Goal: Task Accomplishment & Management: Manage account settings

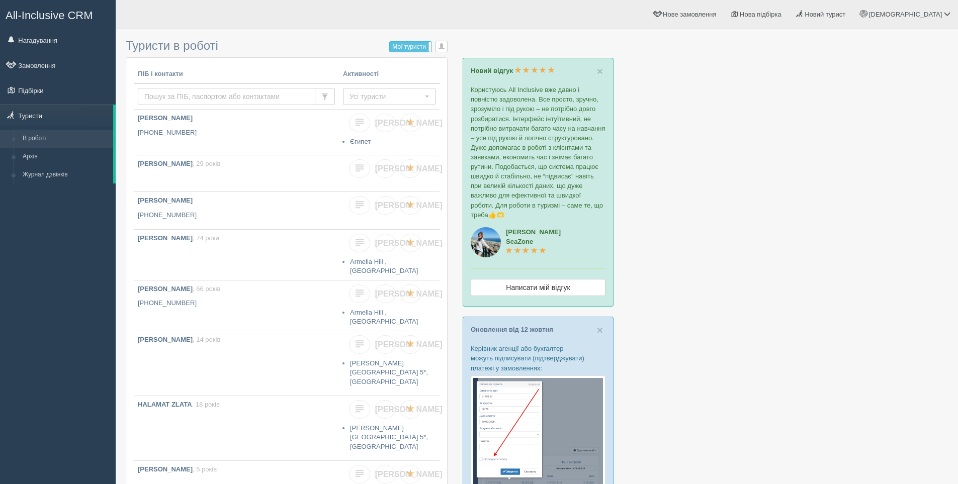
click at [168, 95] on input "text" at bounding box center [227, 96] width 178 height 17
paste input "+380 67 492 21 49"
type input "+380 67 492 21 49"
click at [371, 96] on span "Усі туристи" at bounding box center [386, 97] width 73 height 10
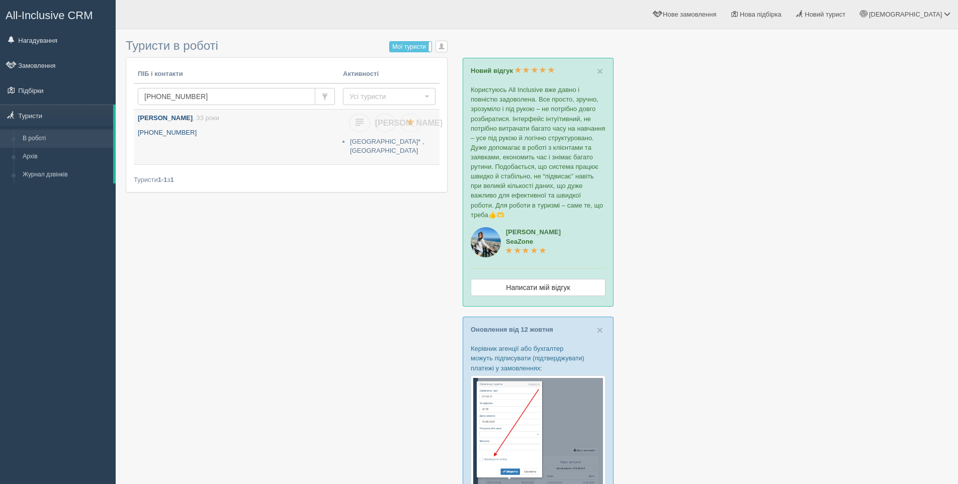
click at [204, 135] on p "+380 67 492 2149" at bounding box center [236, 133] width 197 height 10
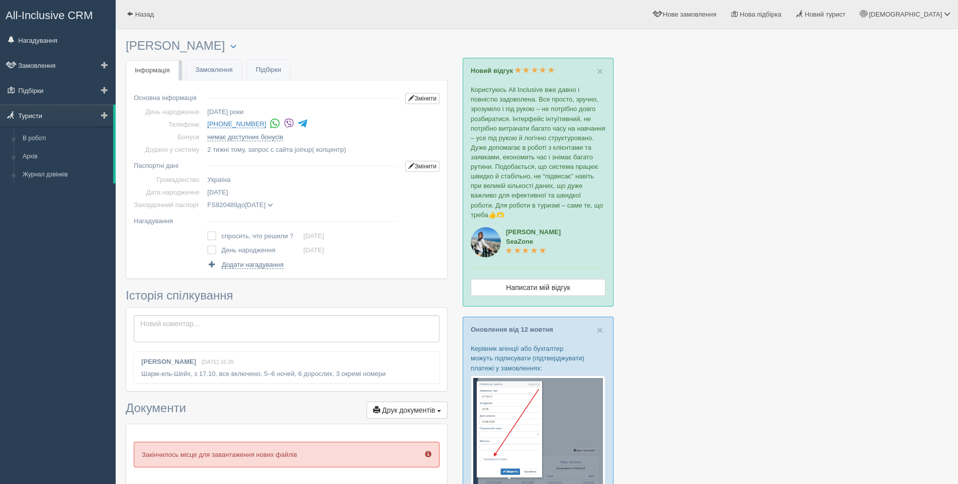
click at [39, 112] on link "Туристи" at bounding box center [56, 116] width 113 height 22
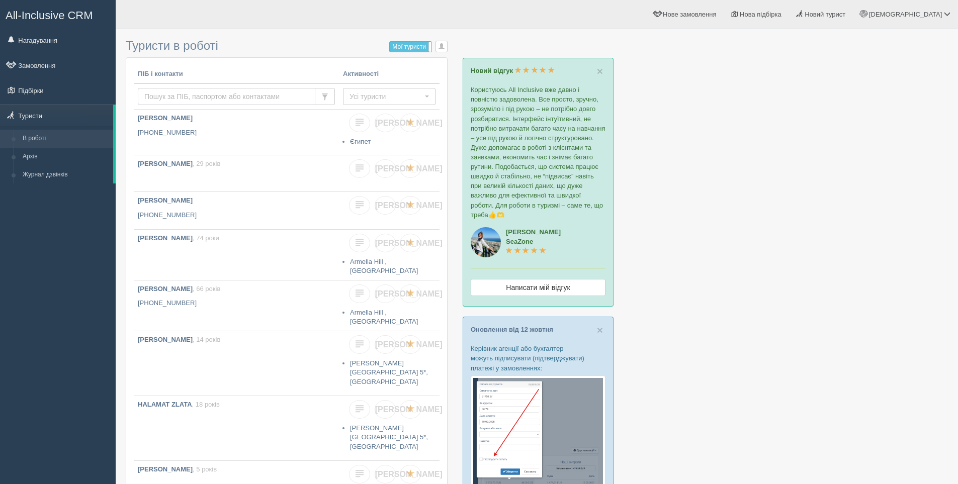
click at [156, 98] on input "text" at bounding box center [227, 96] width 178 height 17
paste input "[PHONE_NUMBER]"
type input "[PHONE_NUMBER]"
click at [369, 97] on span "Усі туристи" at bounding box center [386, 97] width 73 height 10
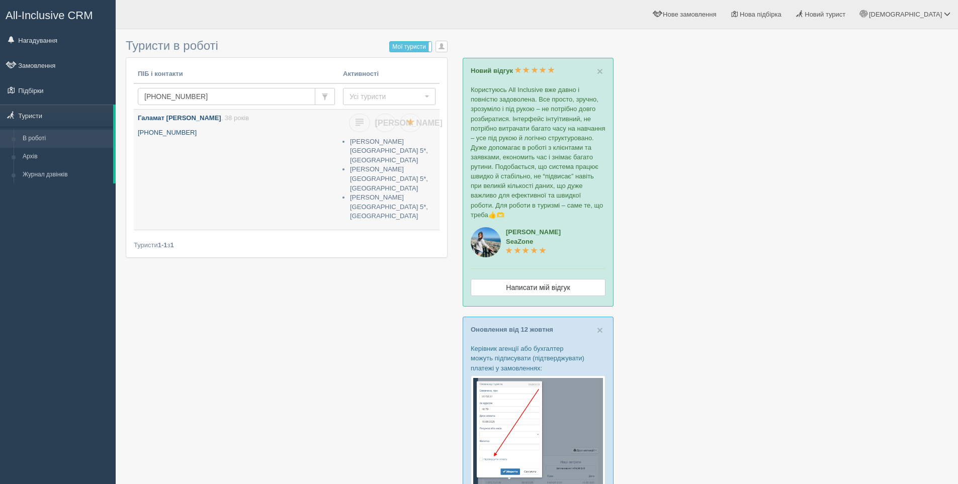
click at [271, 123] on p "[PERSON_NAME] , 38 років" at bounding box center [236, 119] width 197 height 10
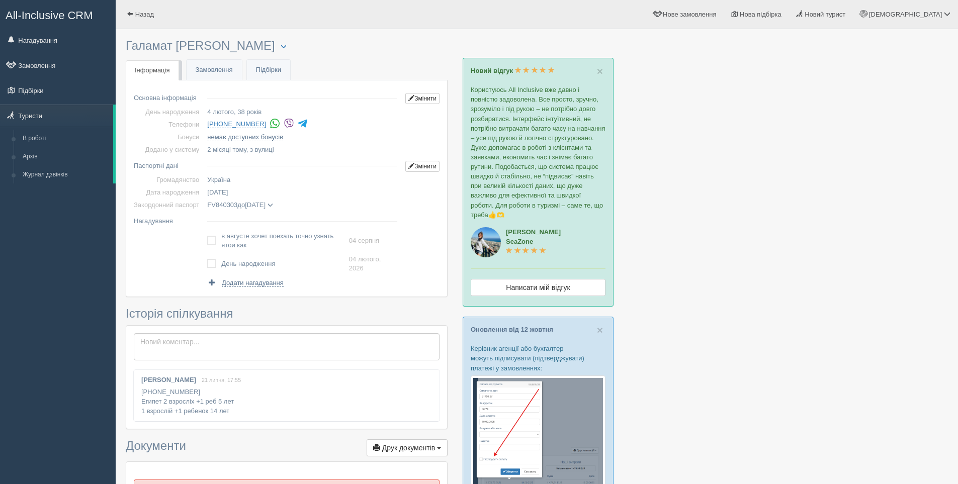
click at [207, 236] on label at bounding box center [207, 236] width 0 height 0
click at [0, 0] on input "checkbox" at bounding box center [0, 0] width 0 height 0
click at [249, 284] on span "Додати нагадування" at bounding box center [253, 283] width 62 height 8
select select "11"
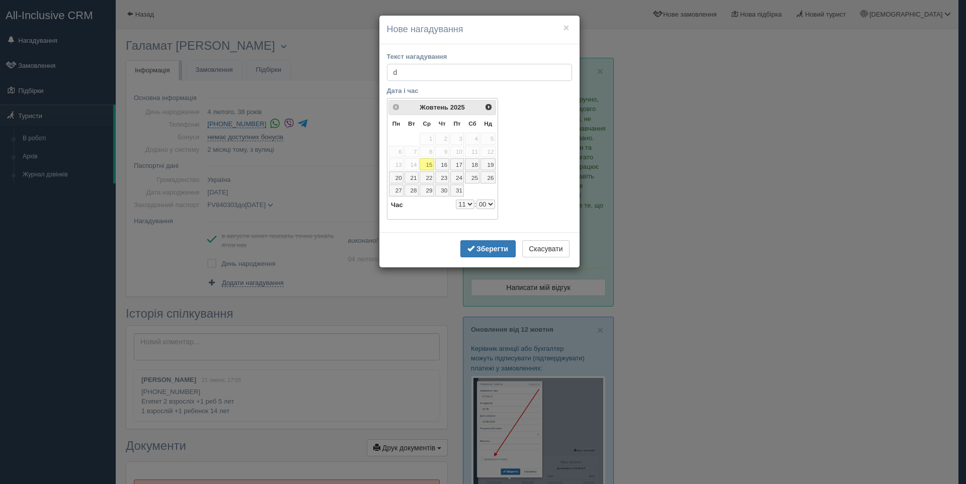
type input "d"
type input "в апреле планрует отпуск"
click at [441, 169] on link "16" at bounding box center [442, 164] width 14 height 12
select select "11"
drag, startPoint x: 495, startPoint y: 250, endPoint x: 499, endPoint y: 257, distance: 7.7
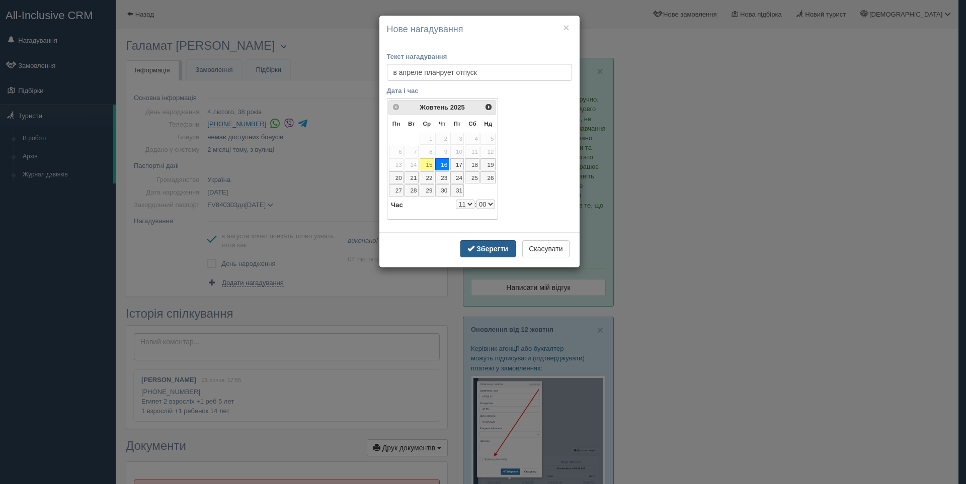
click at [495, 256] on button "Зберегти" at bounding box center [487, 248] width 55 height 17
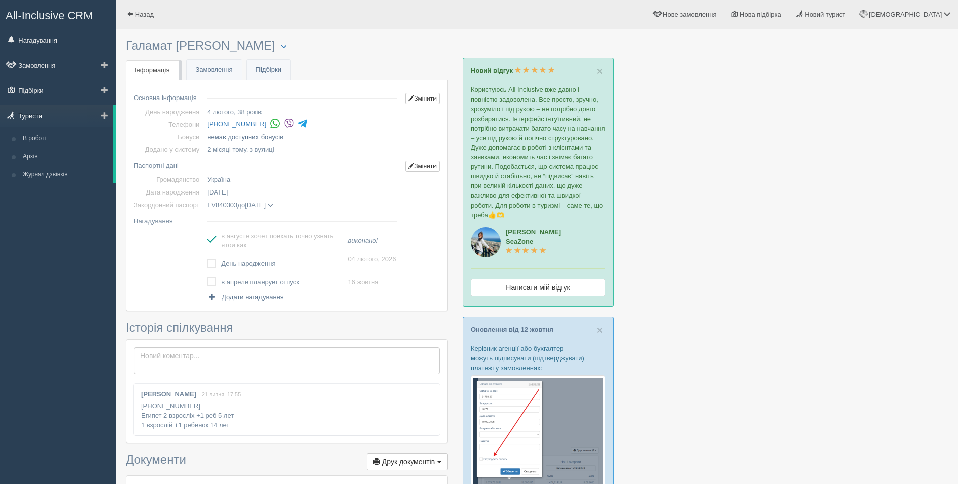
click at [39, 117] on link "Туристи" at bounding box center [56, 116] width 113 height 22
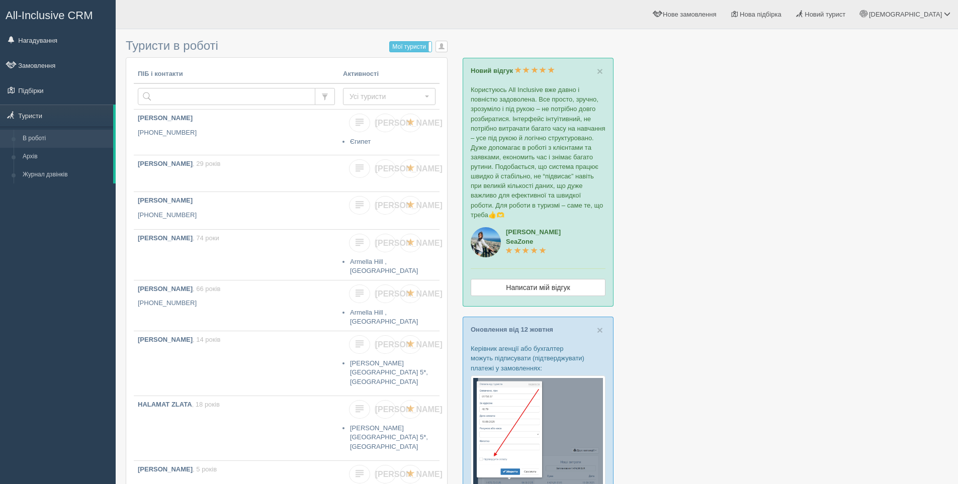
click at [711, 181] on div at bounding box center [537, 456] width 822 height 844
